Goal: Task Accomplishment & Management: Use online tool/utility

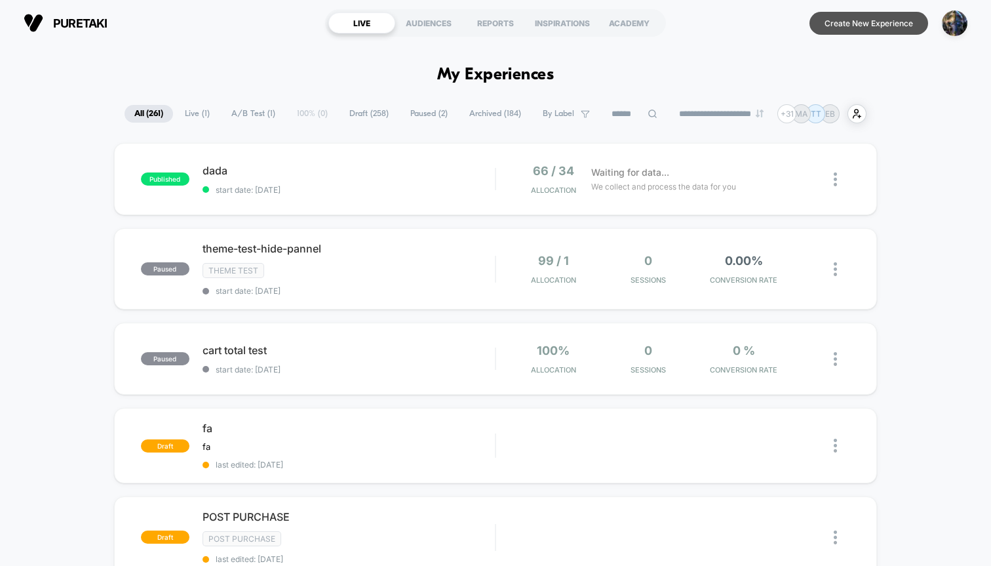
click at [868, 30] on button "Create New Experience" at bounding box center [869, 23] width 119 height 23
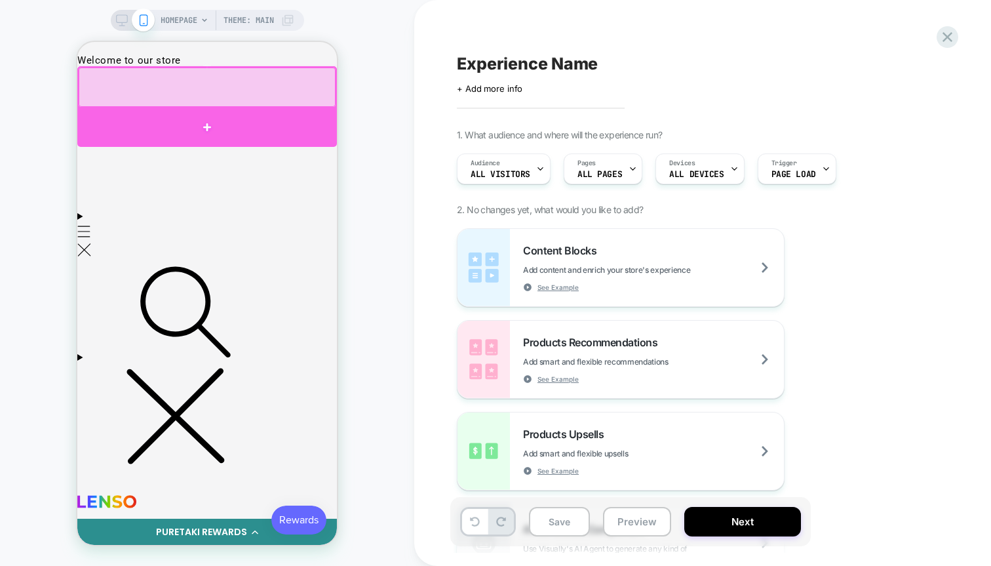
click at [258, 123] on div at bounding box center [207, 127] width 260 height 39
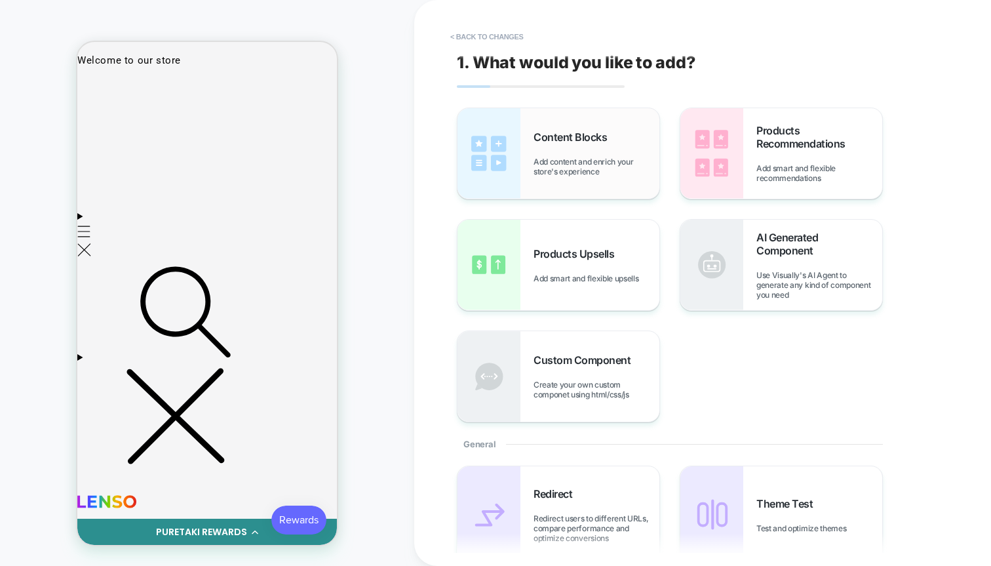
click at [547, 151] on div "Content Blocks Add content and enrich your store's experience" at bounding box center [597, 153] width 126 height 46
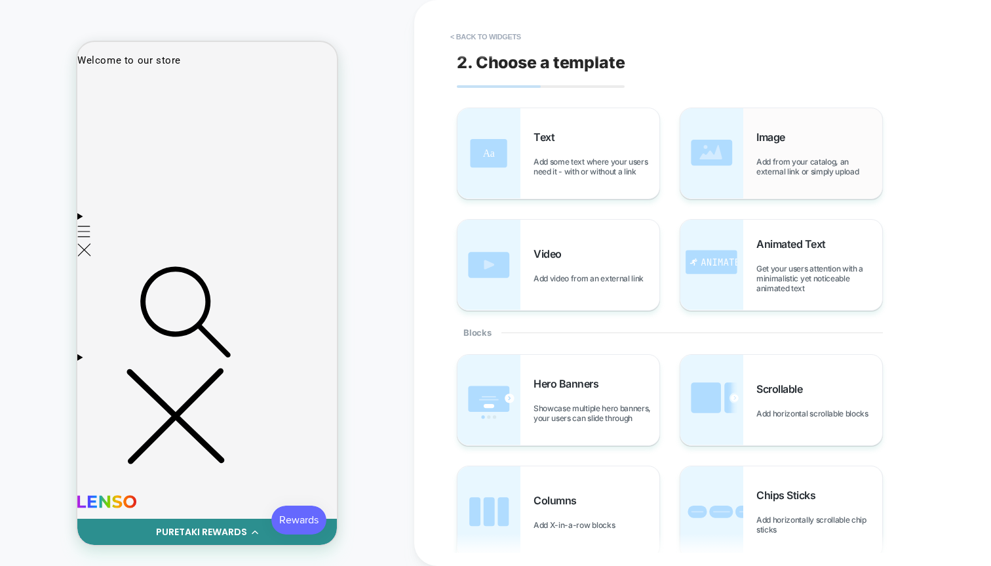
click at [761, 173] on span "Add from your catalog, an external link or simply upload" at bounding box center [820, 167] width 126 height 20
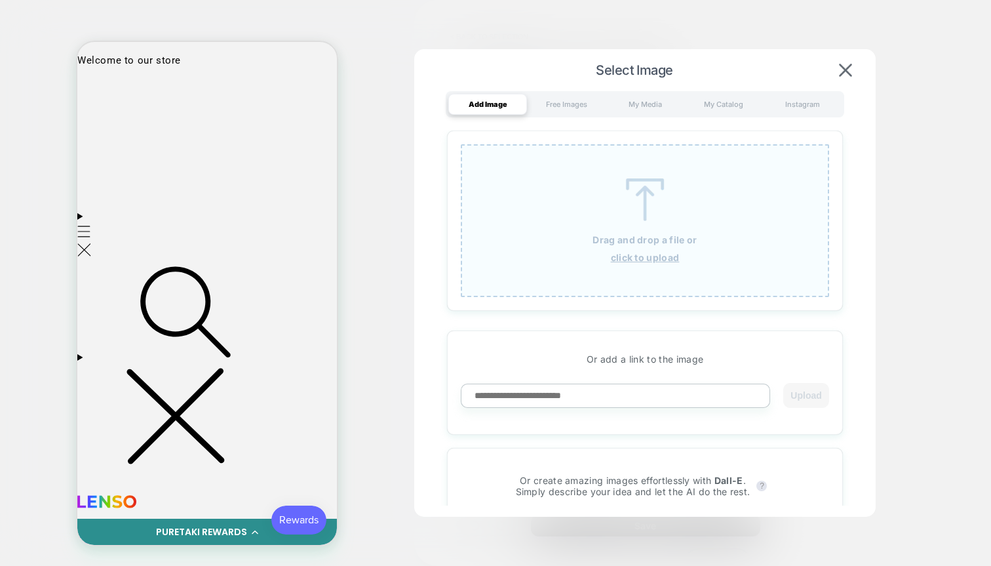
click at [677, 264] on div "Drag and drop a file or click to upload" at bounding box center [645, 220] width 368 height 153
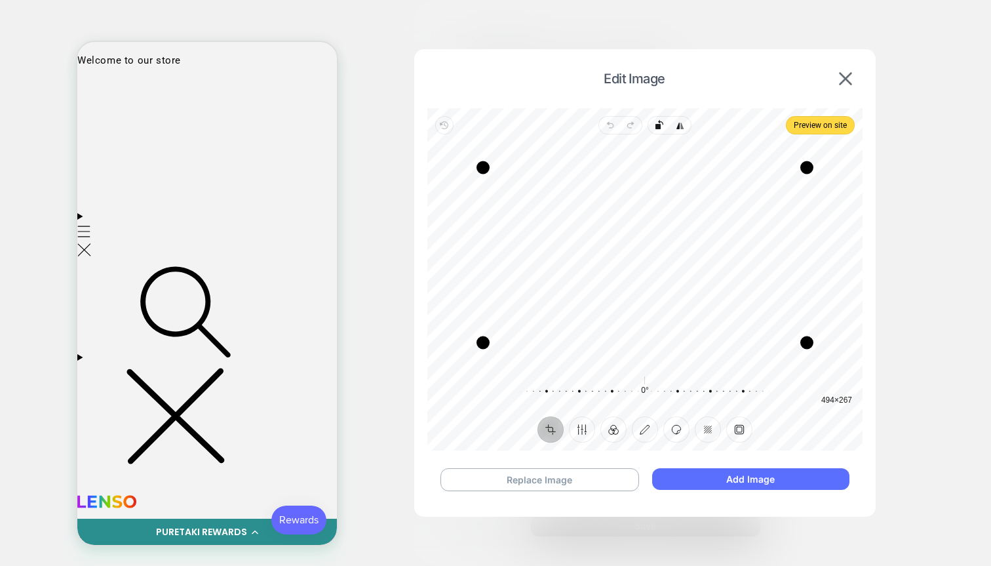
click at [727, 477] on button "Add Image" at bounding box center [750, 479] width 197 height 22
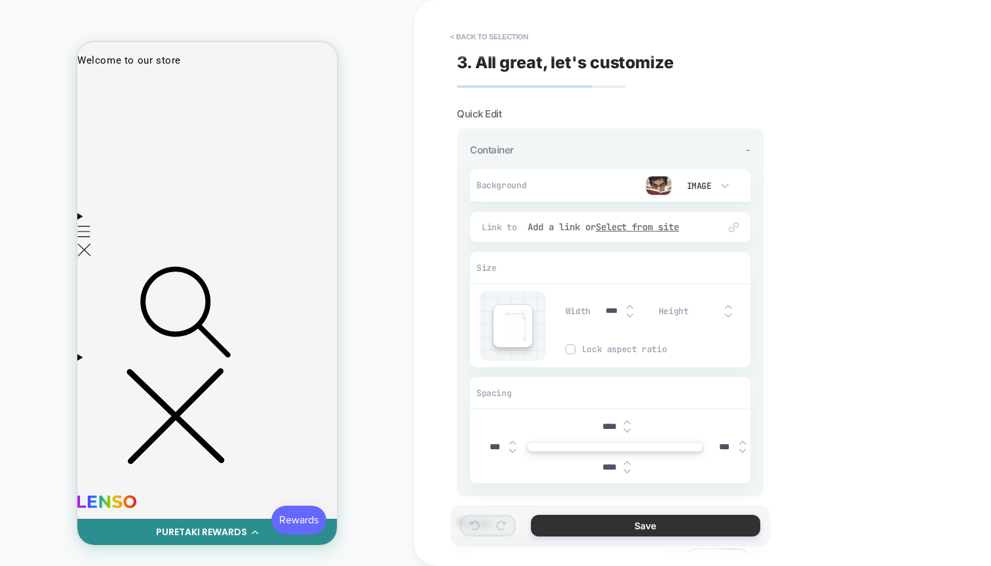
click at [665, 525] on button "Save" at bounding box center [645, 526] width 229 height 22
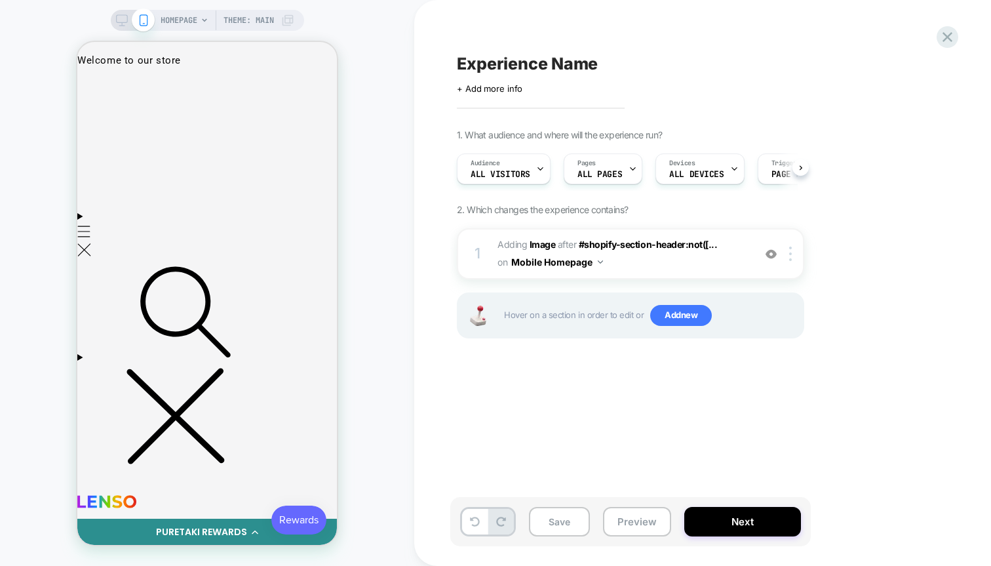
scroll to position [0, 1]
click at [703, 509] on button "Next" at bounding box center [742, 522] width 117 height 30
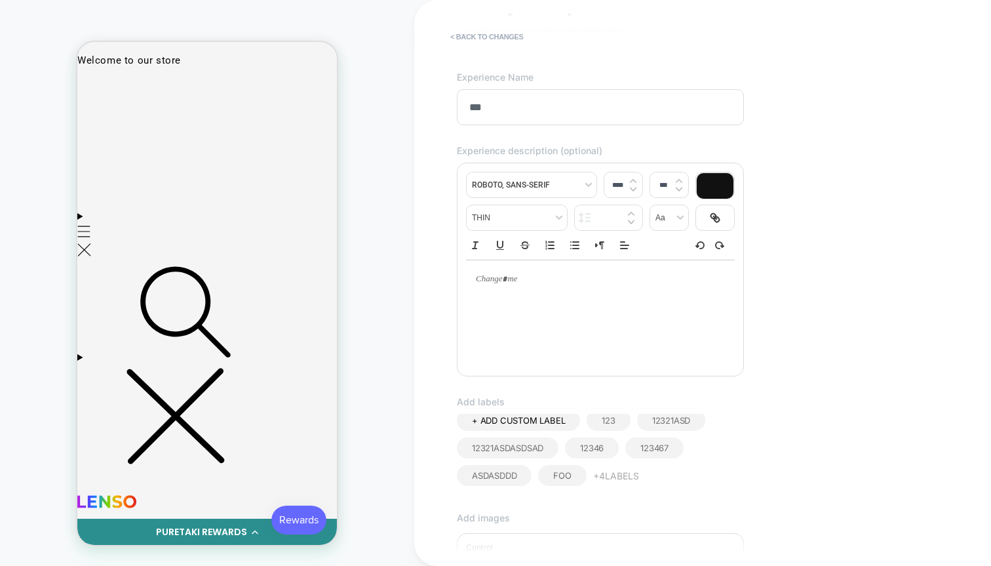
scroll to position [321, 0]
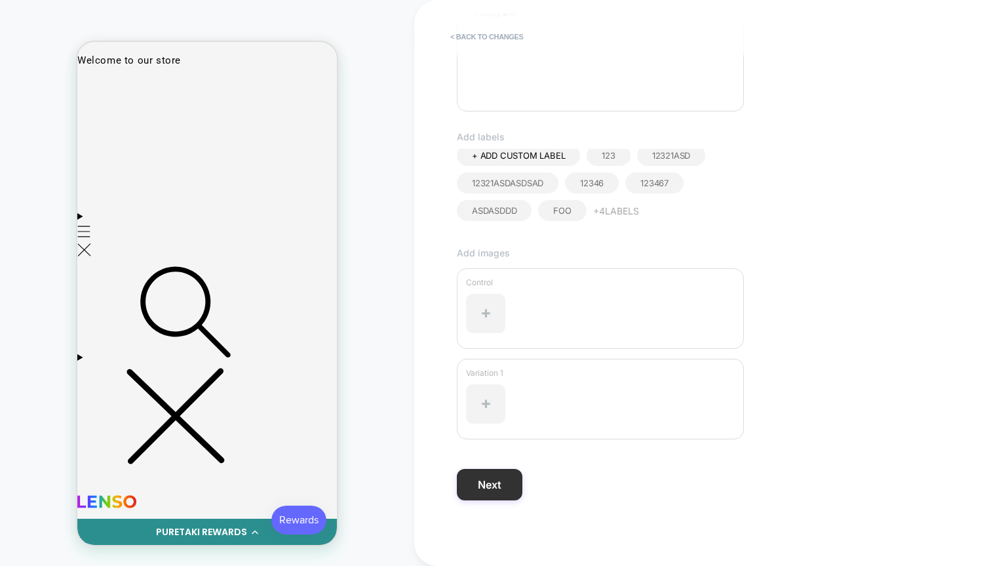
type input "***"
click at [501, 481] on button "Next" at bounding box center [490, 484] width 66 height 31
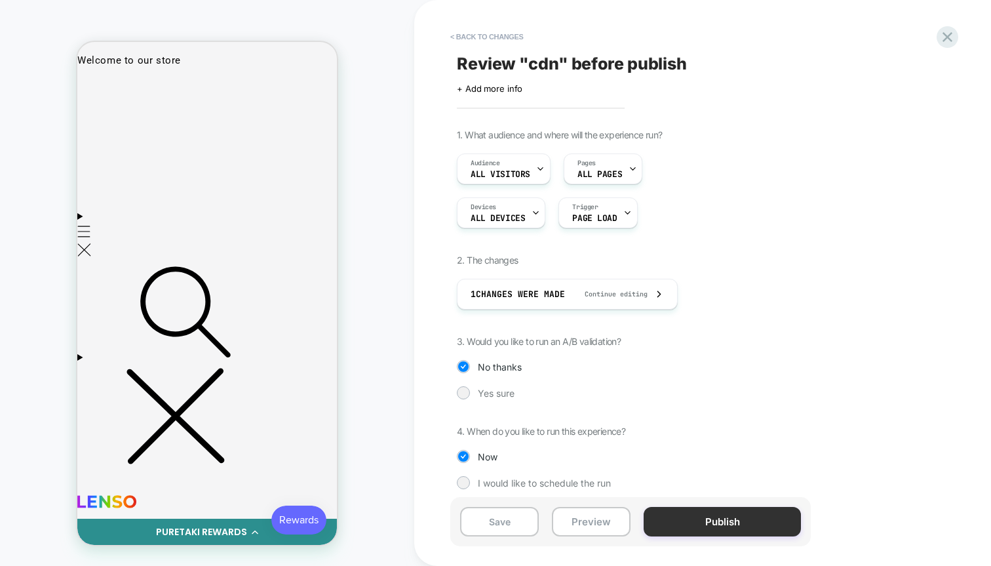
click at [725, 510] on button "Publish" at bounding box center [722, 522] width 157 height 30
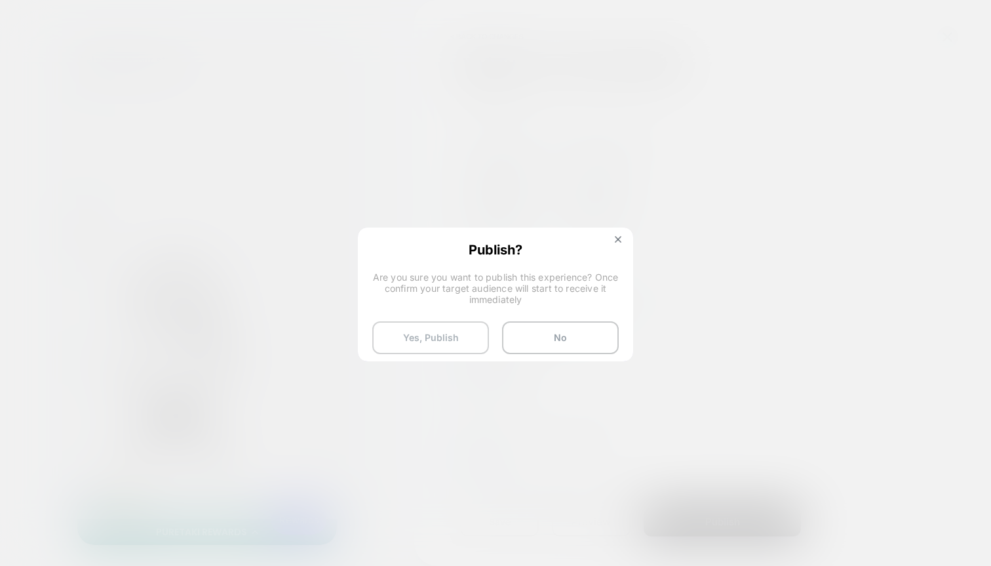
click at [425, 336] on button "Yes, Publish" at bounding box center [430, 337] width 117 height 33
